Goal: Task Accomplishment & Management: Manage account settings

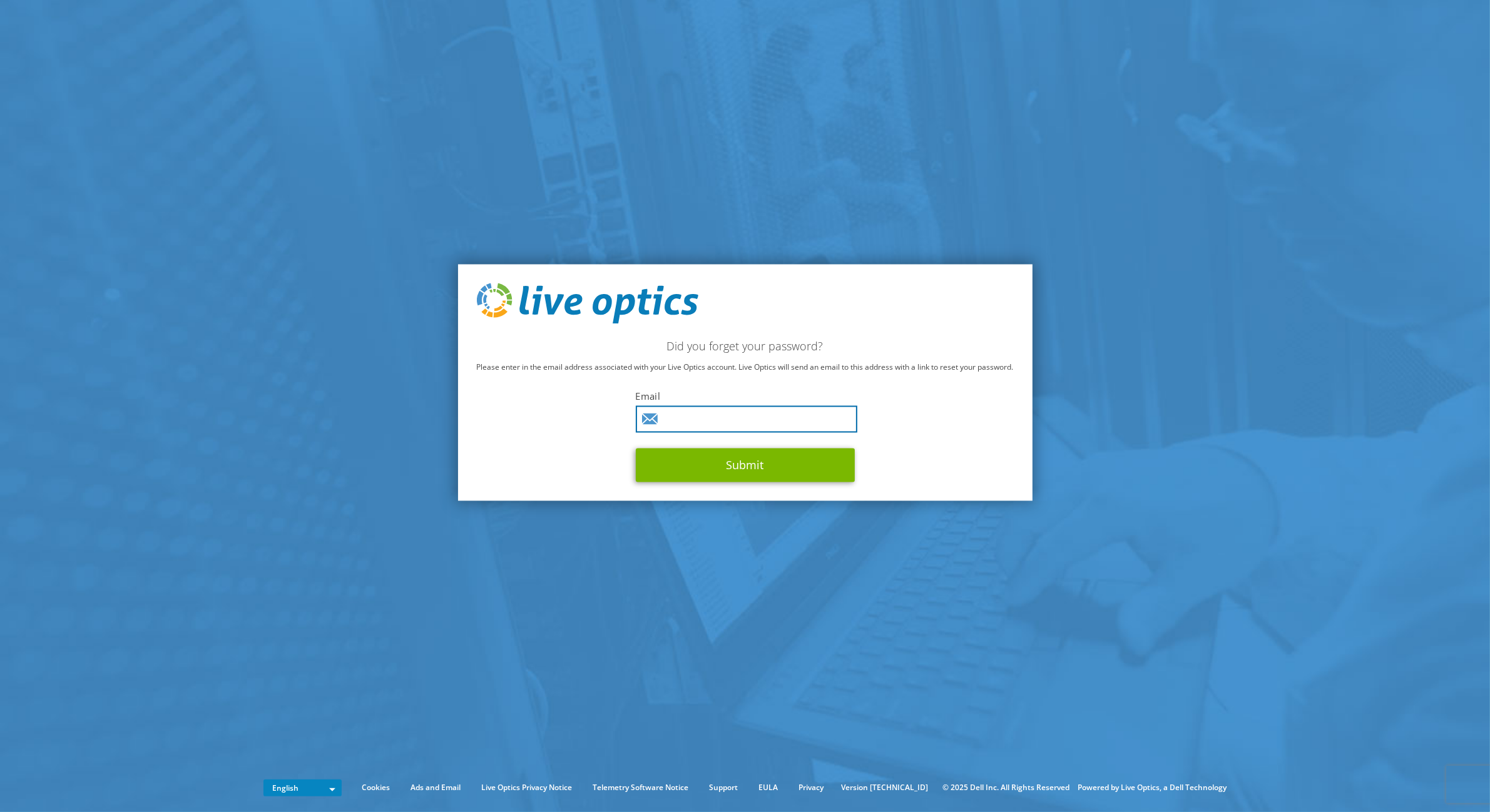
click at [714, 424] on input "text" at bounding box center [746, 419] width 221 height 26
type input "jens.weber@warema.de"
click at [760, 469] on button "Submit" at bounding box center [745, 466] width 219 height 34
